Goal: Transaction & Acquisition: Book appointment/travel/reservation

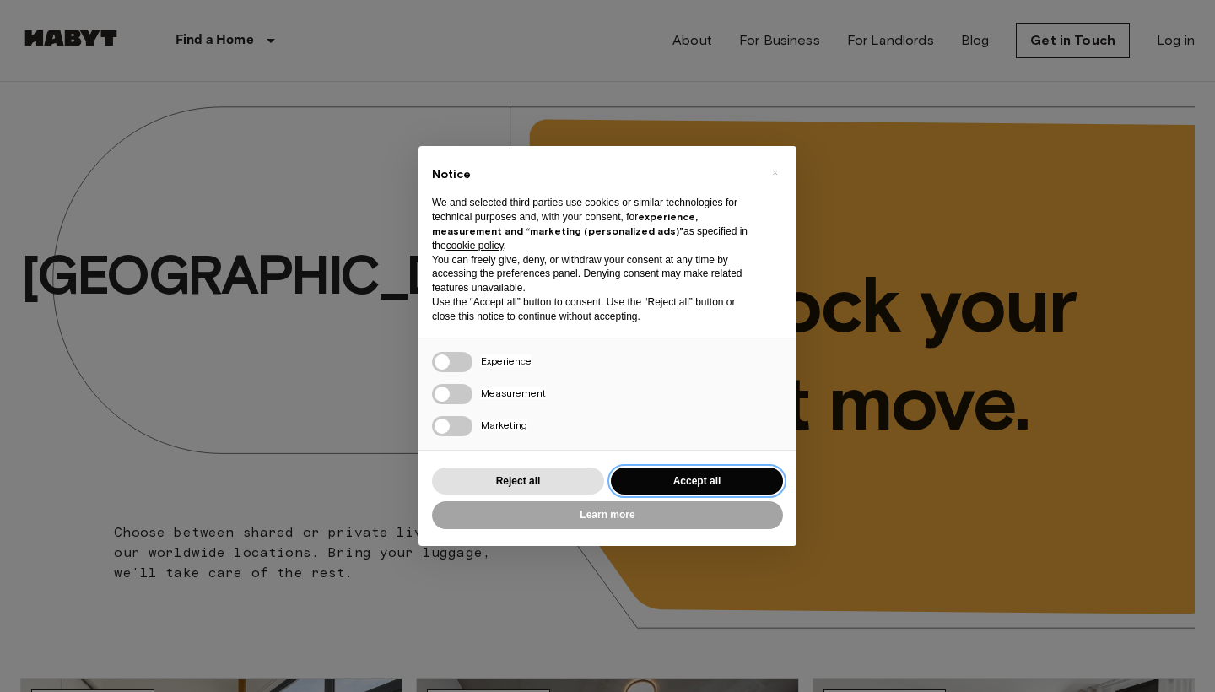
click at [756, 476] on button "Accept all" at bounding box center [697, 481] width 172 height 28
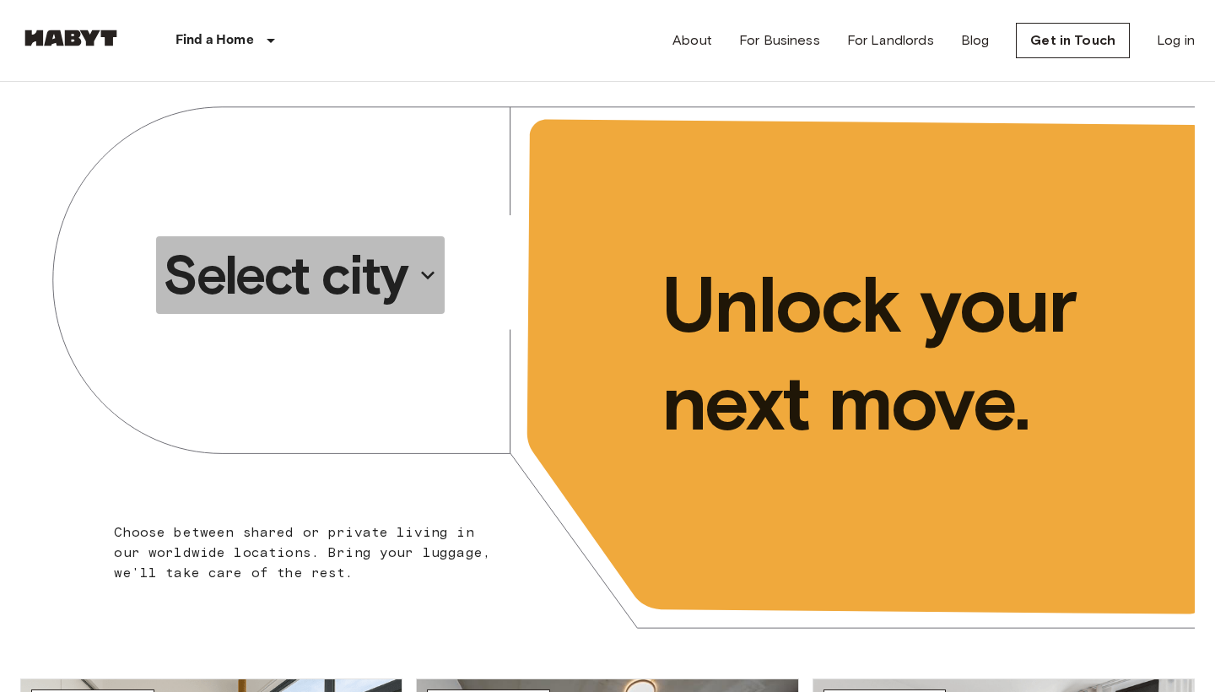
click at [400, 287] on p "Select city" at bounding box center [285, 274] width 245 height 67
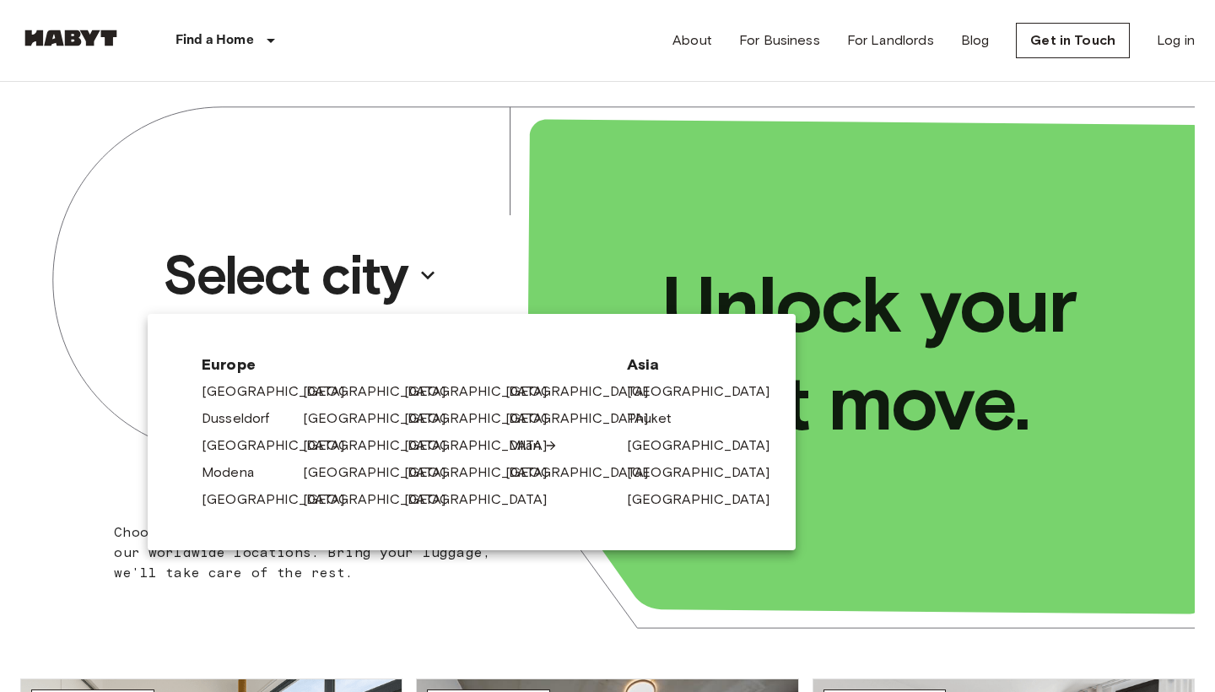
click at [520, 445] on link "Milan" at bounding box center [533, 445] width 49 height 20
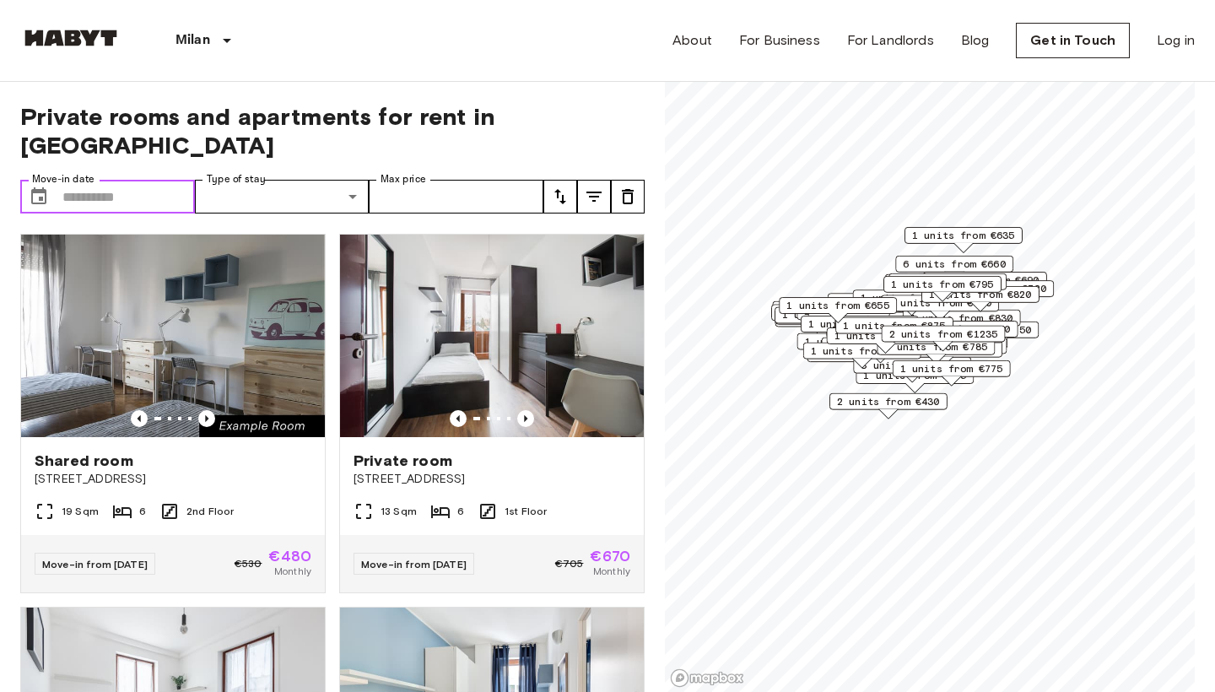
click at [73, 180] on input "Move-in date" at bounding box center [128, 197] width 132 height 34
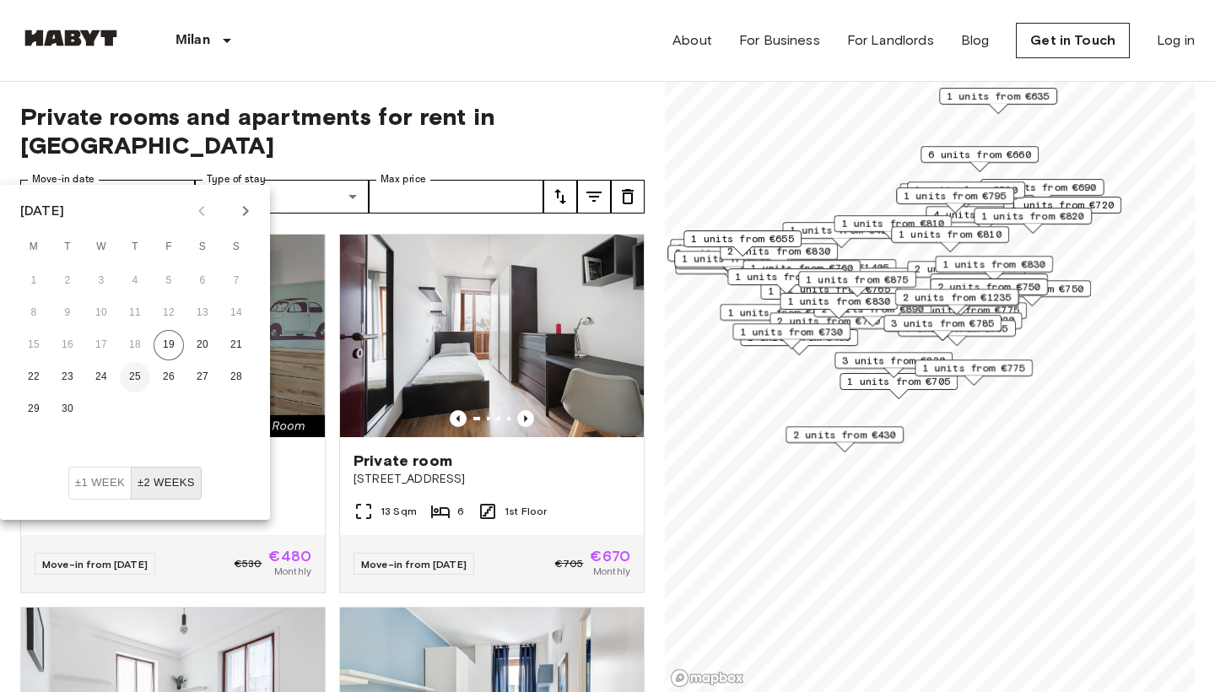
click at [143, 375] on button "25" at bounding box center [135, 377] width 30 height 30
type input "**********"
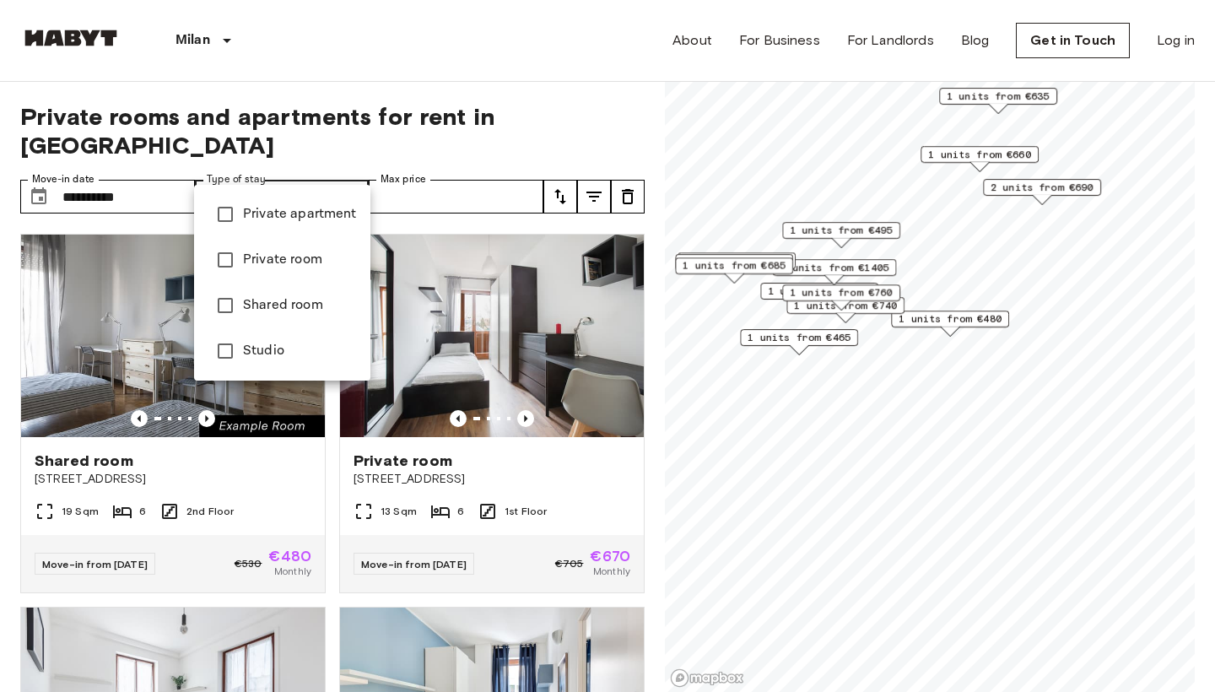
click at [268, 210] on span "Private apartment" at bounding box center [300, 214] width 114 height 20
type input "**********"
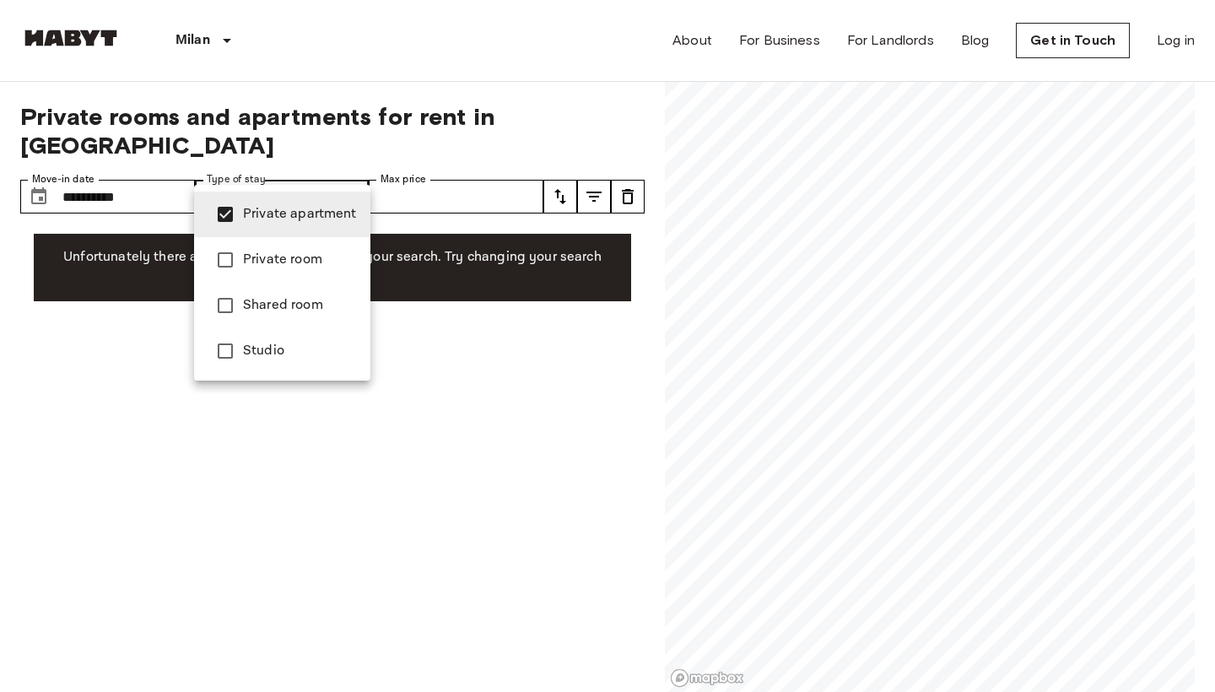
click at [268, 210] on span "Private apartment" at bounding box center [300, 214] width 114 height 20
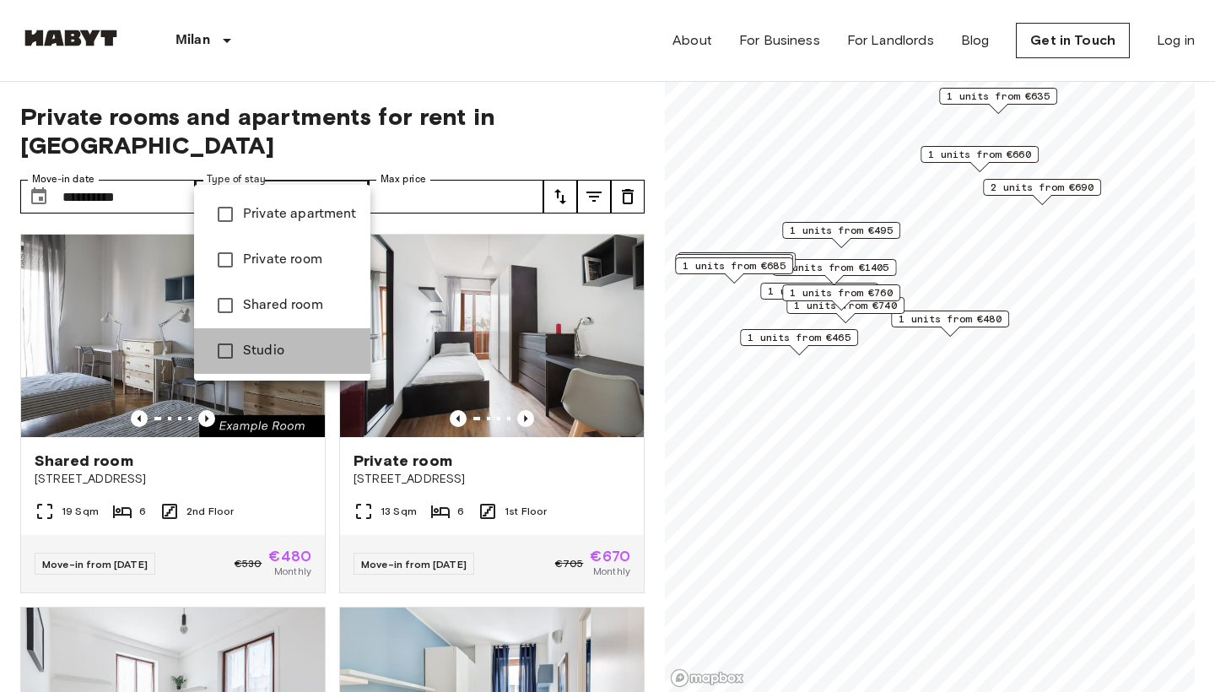
click at [261, 342] on span "Studio" at bounding box center [300, 351] width 114 height 20
type input "******"
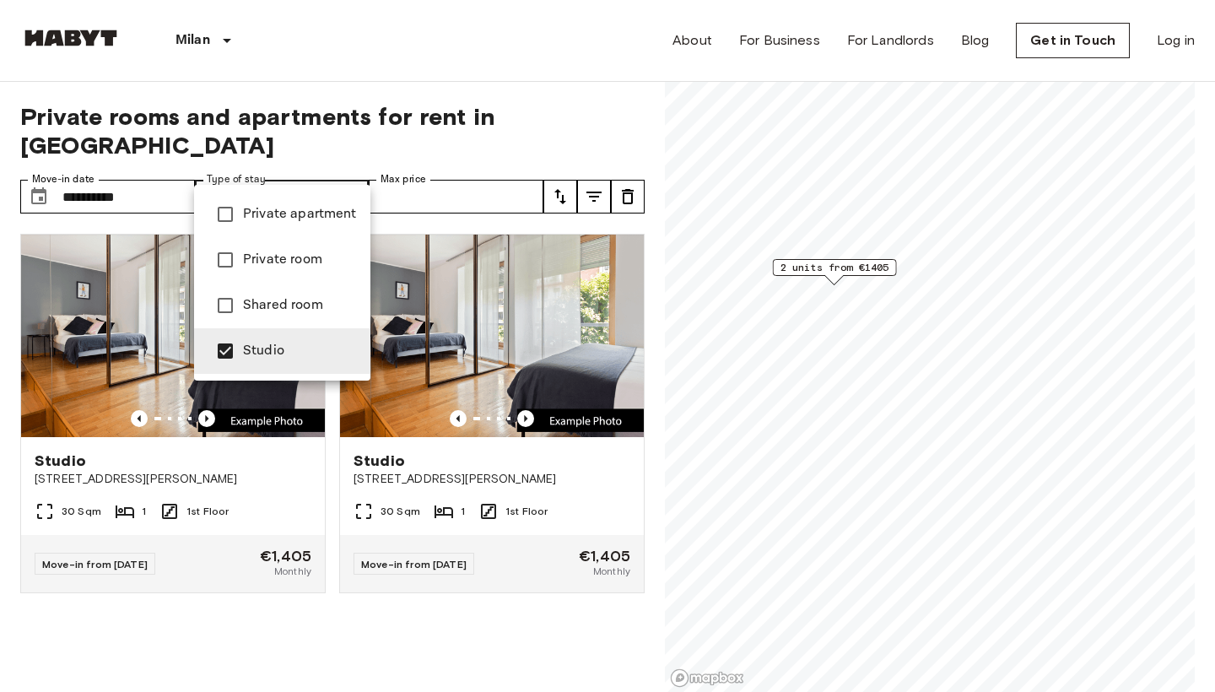
click at [366, 580] on div at bounding box center [607, 346] width 1215 height 692
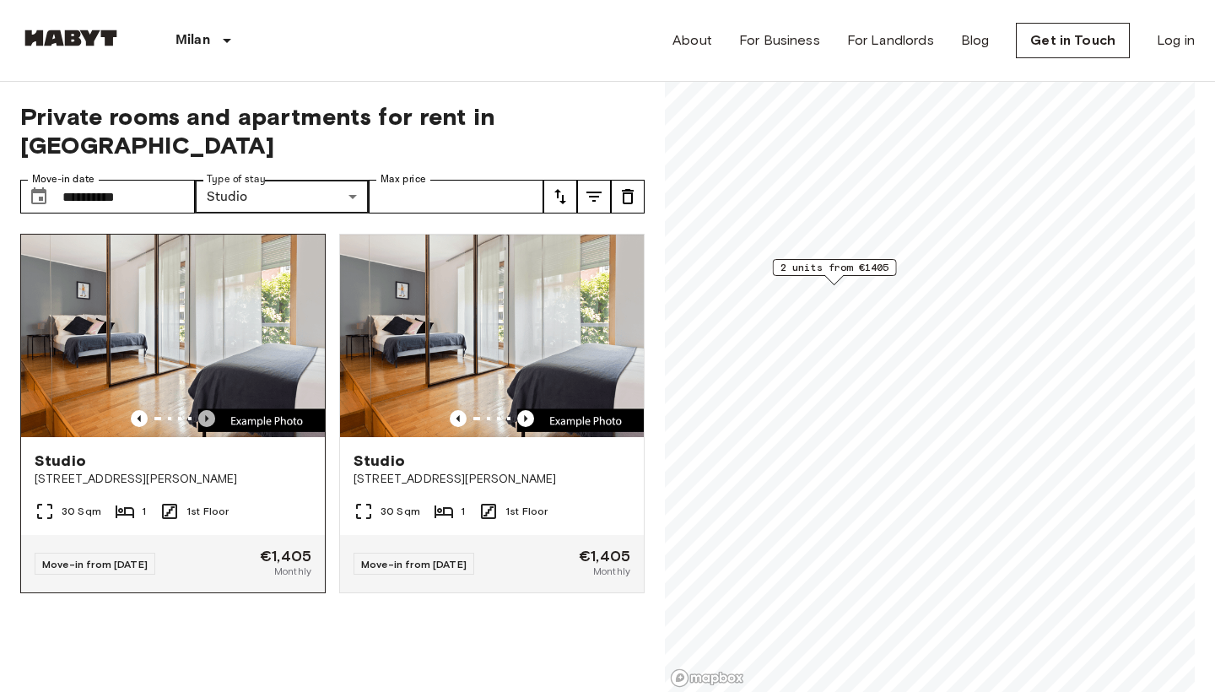
click at [210, 410] on icon "Previous image" at bounding box center [206, 418] width 17 height 17
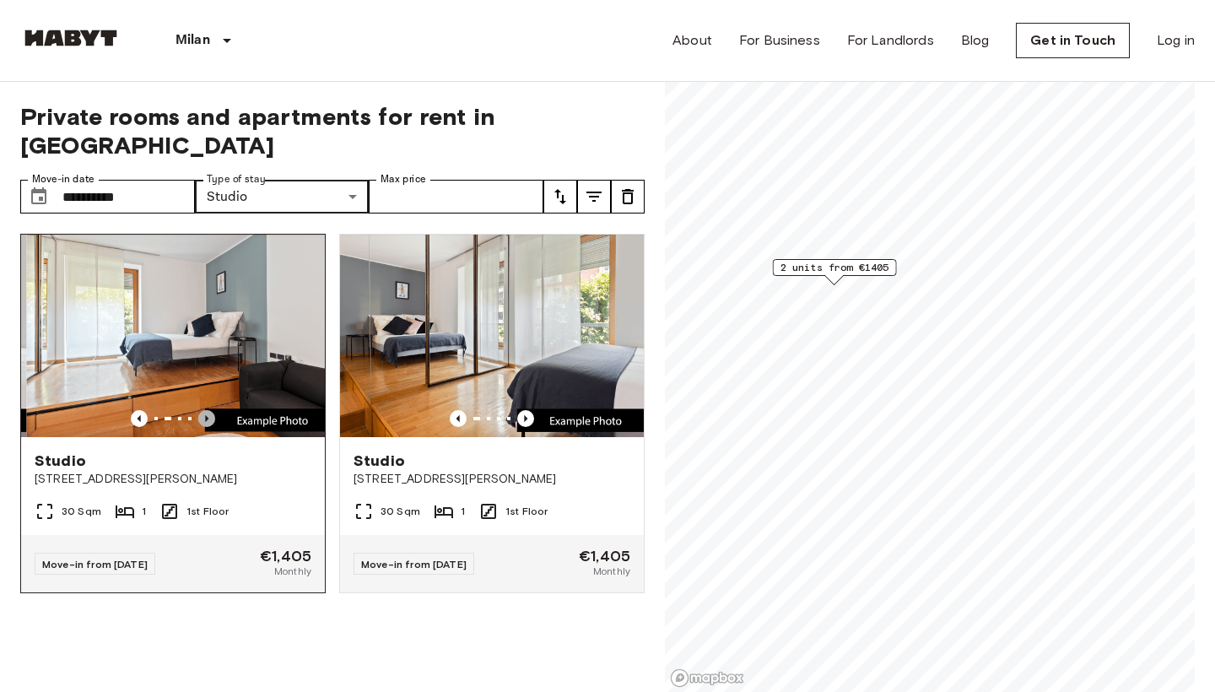
click at [210, 410] on icon "Previous image" at bounding box center [206, 418] width 17 height 17
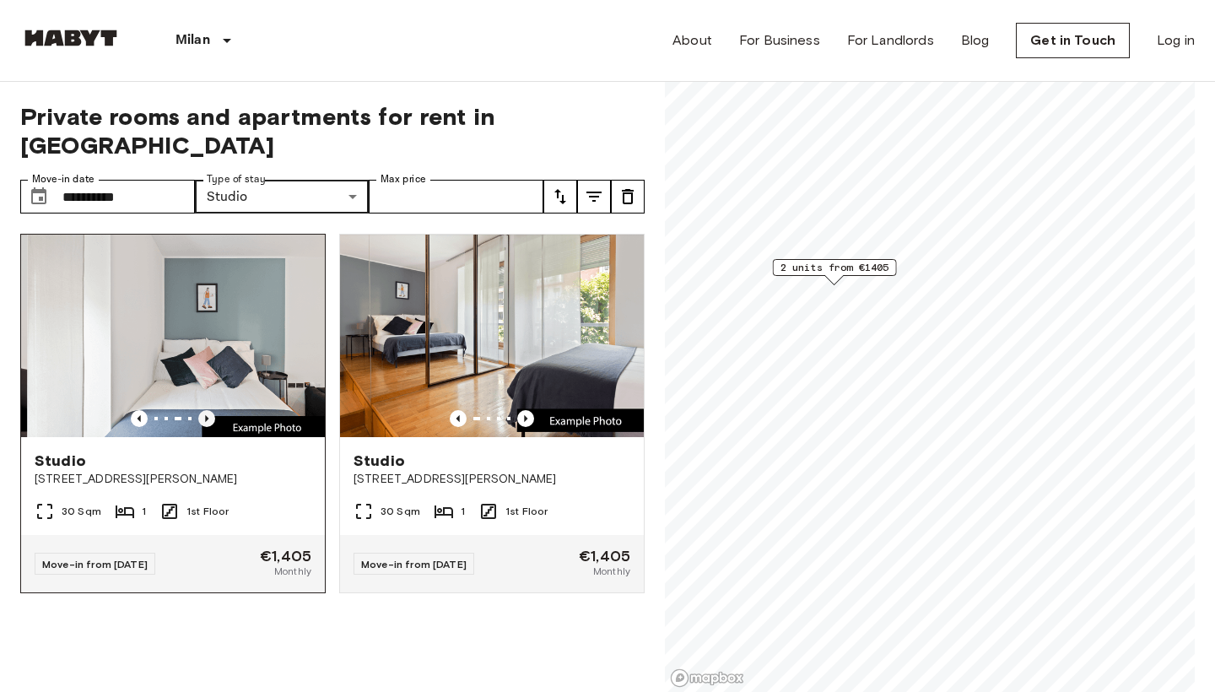
click at [210, 410] on icon "Previous image" at bounding box center [206, 418] width 17 height 17
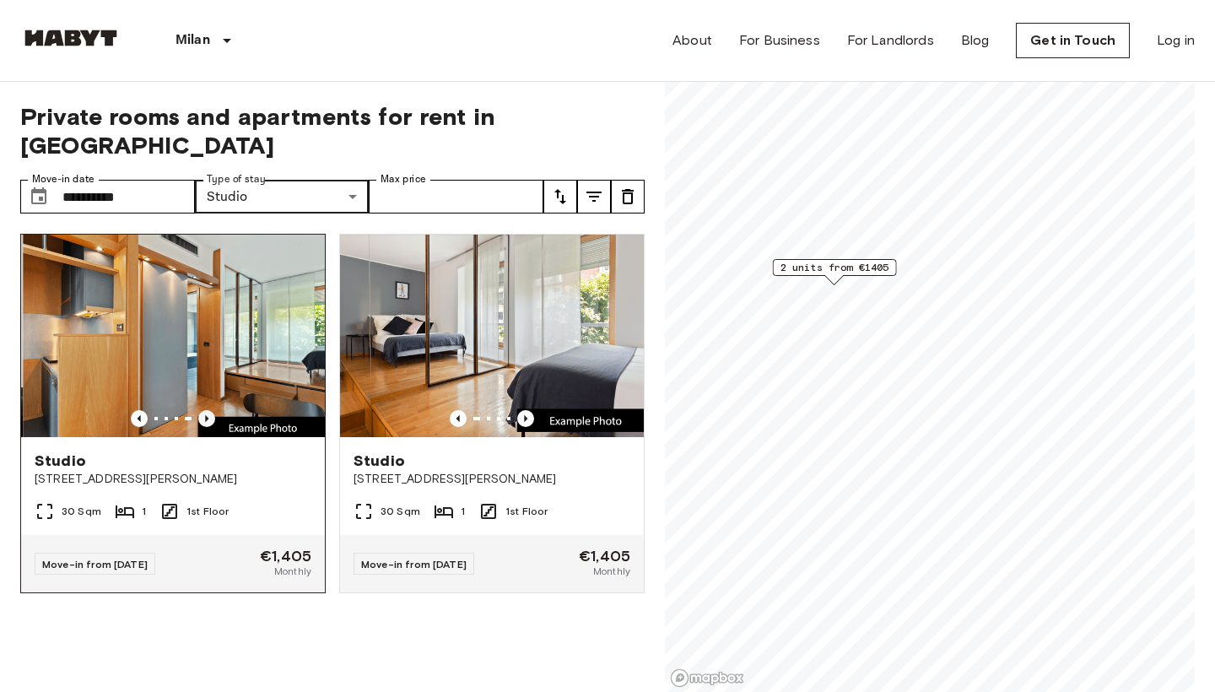
click at [210, 410] on icon "Previous image" at bounding box center [206, 418] width 17 height 17
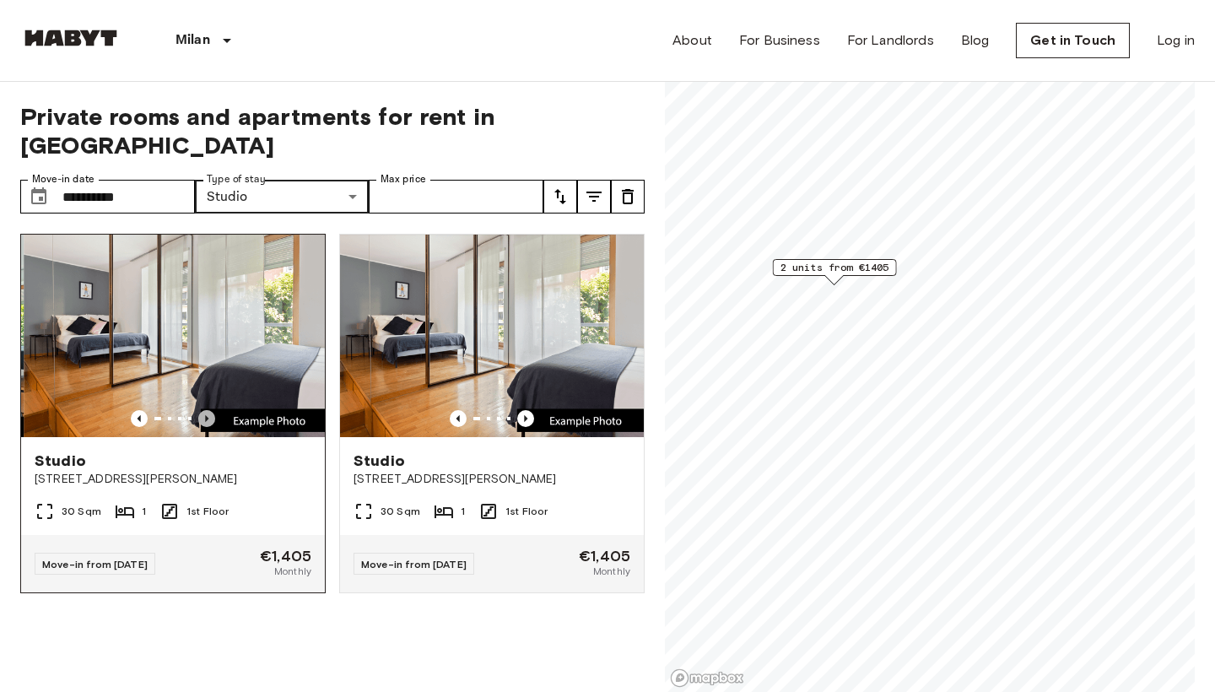
click at [210, 410] on icon "Previous image" at bounding box center [206, 418] width 17 height 17
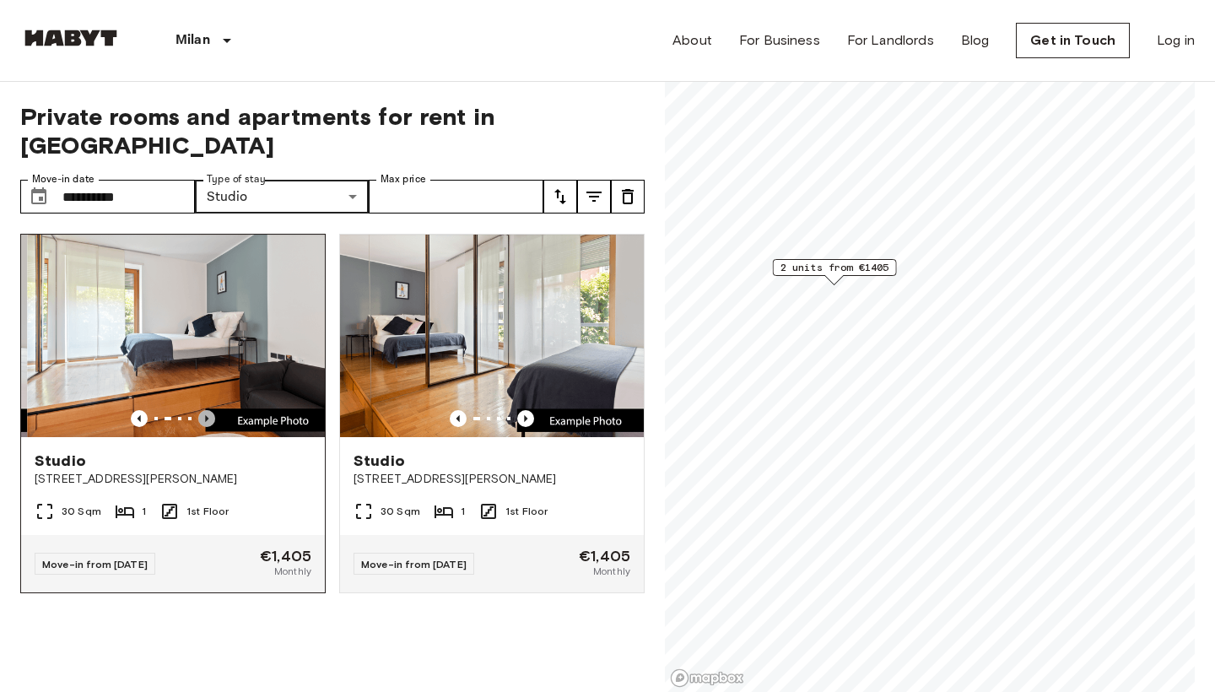
click at [210, 410] on icon "Previous image" at bounding box center [206, 418] width 17 height 17
